Goal: Entertainment & Leisure: Consume media (video, audio)

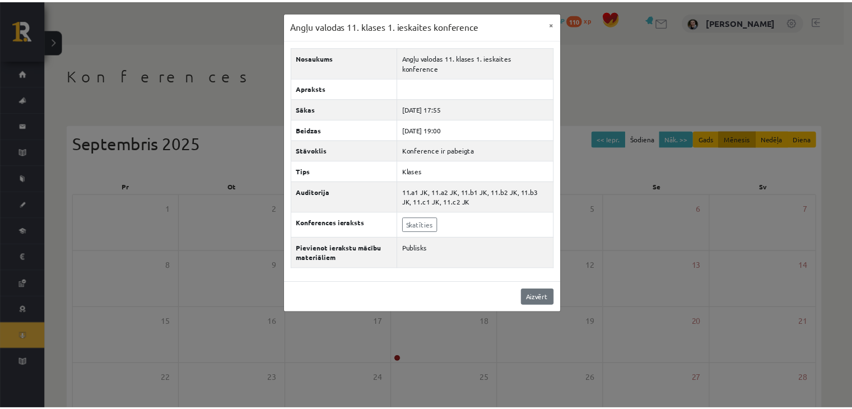
scroll to position [125, 0]
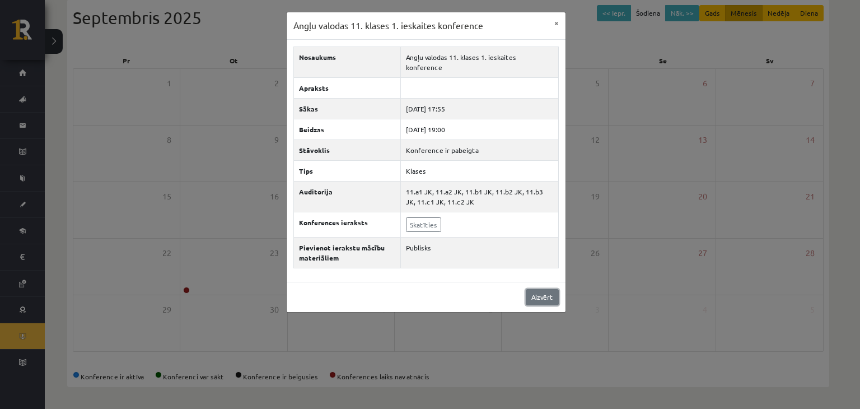
click at [533, 289] on link "Aizvērt" at bounding box center [542, 297] width 33 height 16
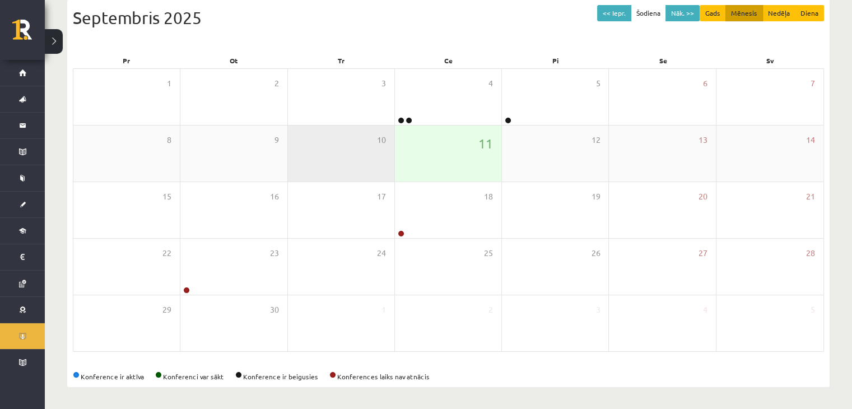
scroll to position [0, 0]
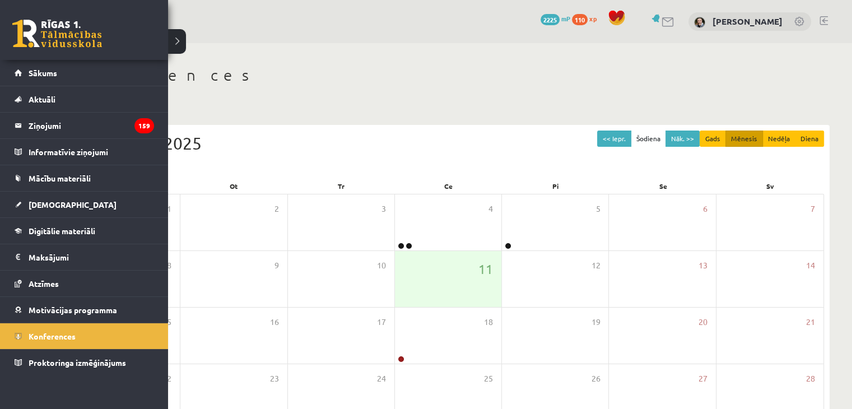
click at [12, 33] on link at bounding box center [57, 34] width 90 height 28
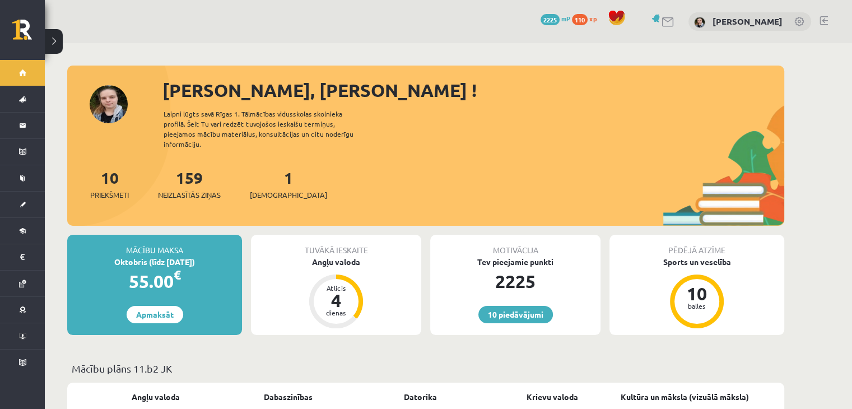
click at [572, 22] on span "110" at bounding box center [580, 19] width 16 height 11
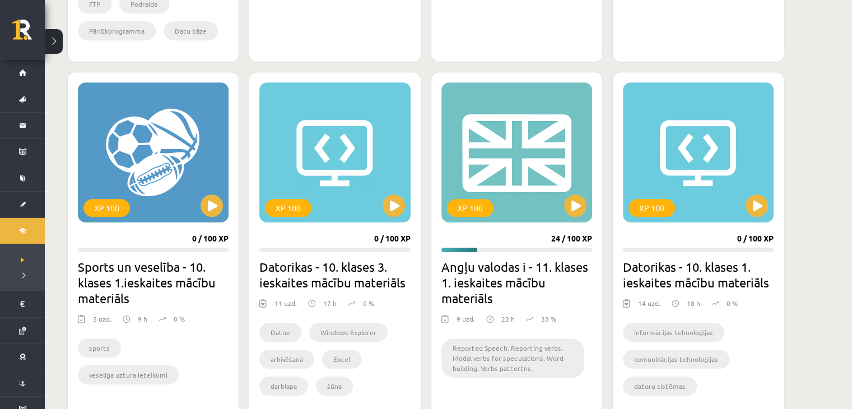
scroll to position [601, 0]
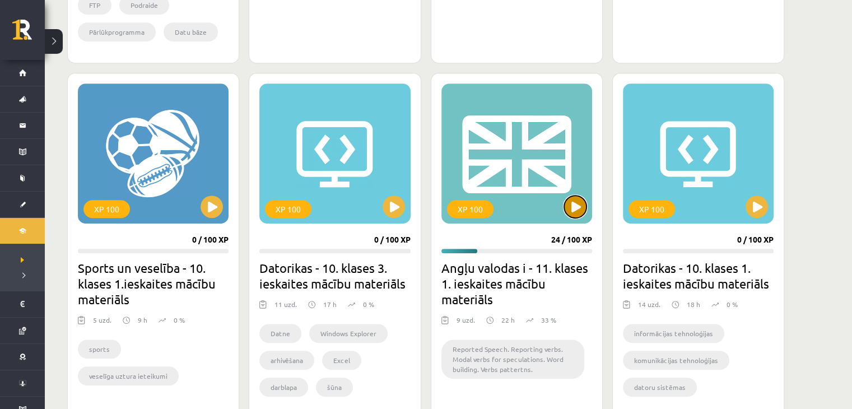
click at [580, 211] on button at bounding box center [575, 206] width 22 height 22
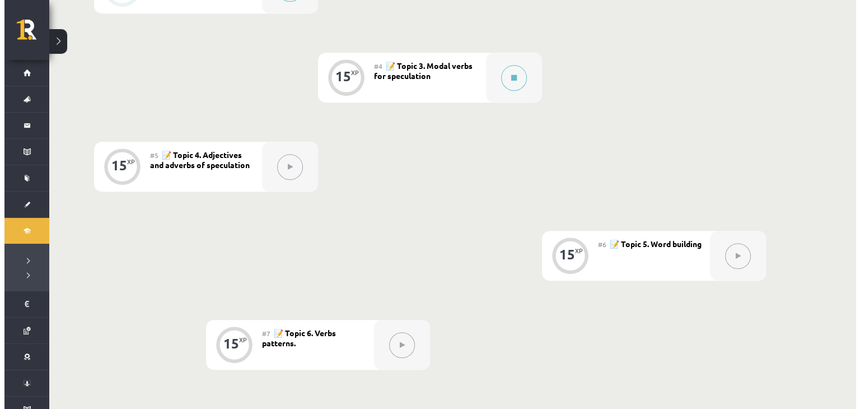
scroll to position [531, 0]
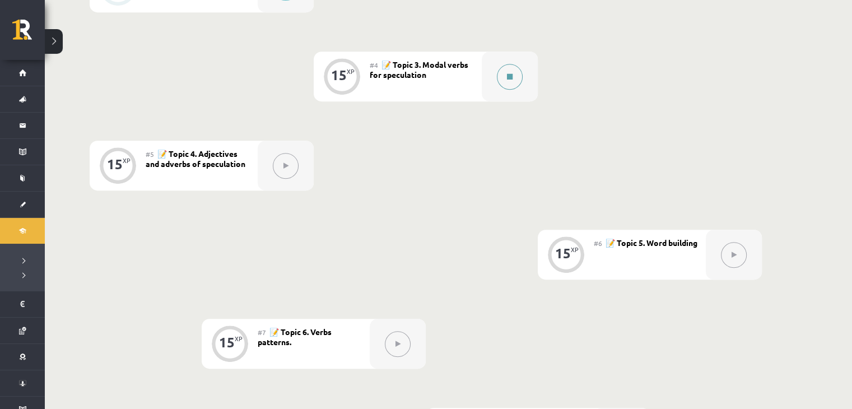
click at [502, 79] on button at bounding box center [510, 77] width 26 height 26
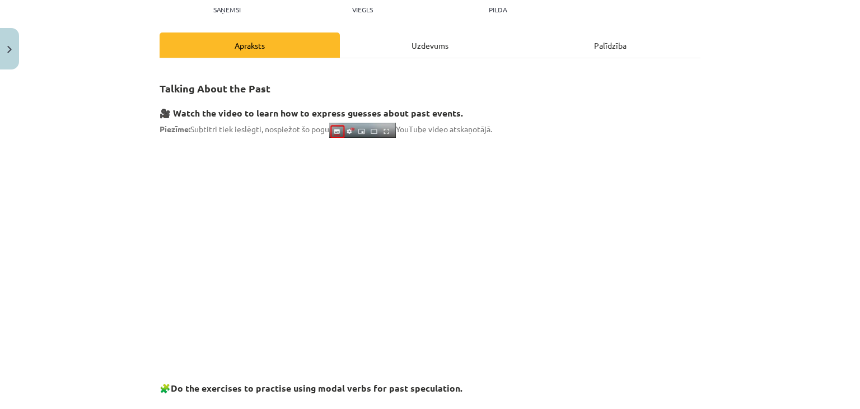
scroll to position [0, 0]
